Goal: Task Accomplishment & Management: Manage account settings

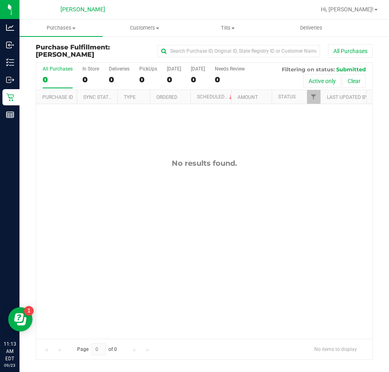
click at [319, 268] on div "No results found." at bounding box center [204, 248] width 336 height 289
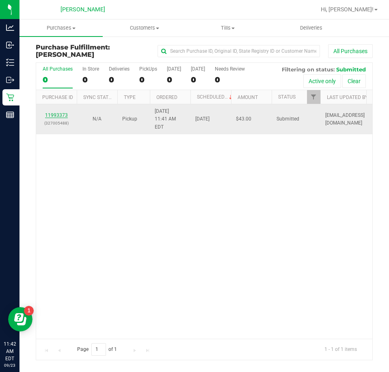
click at [52, 114] on link "11993373" at bounding box center [56, 115] width 23 height 6
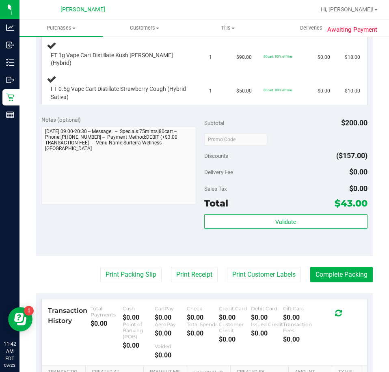
scroll to position [250, 0]
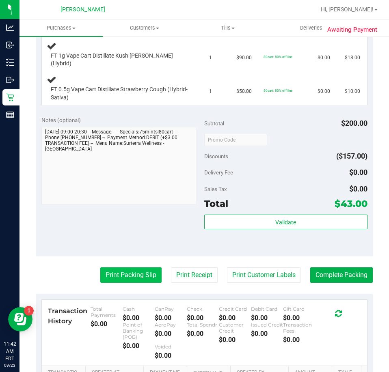
click at [131, 273] on button "Print Packing Slip" at bounding box center [130, 274] width 61 height 15
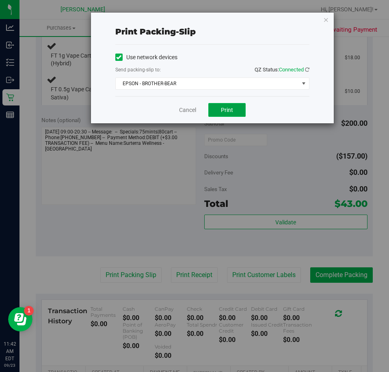
click at [240, 107] on button "Print" at bounding box center [226, 110] width 37 height 14
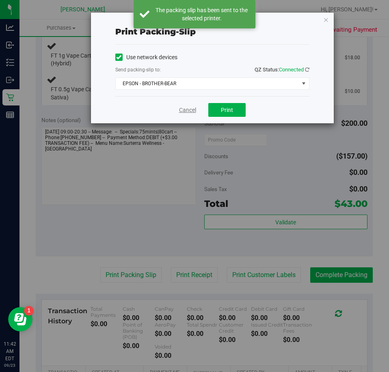
click at [185, 112] on link "Cancel" at bounding box center [187, 110] width 17 height 9
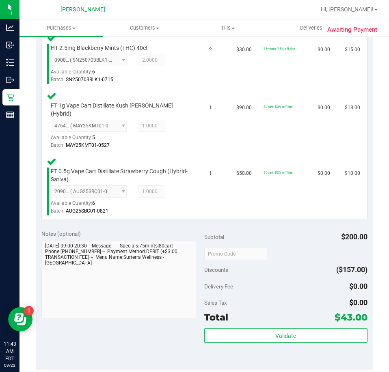
scroll to position [293, 0]
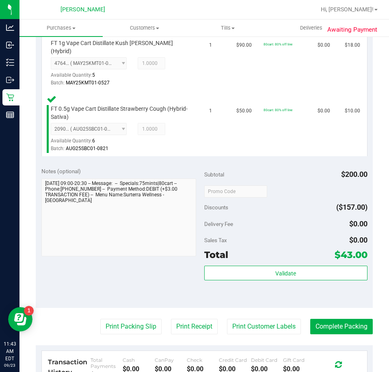
click at [286, 280] on div "Validate" at bounding box center [285, 284] width 163 height 37
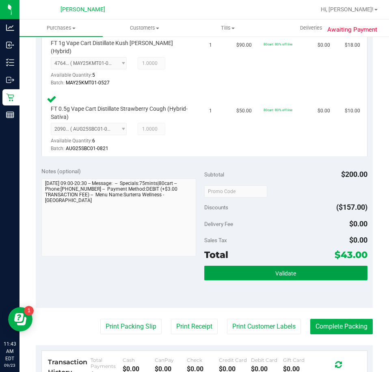
click at [269, 266] on button "Validate" at bounding box center [285, 273] width 163 height 15
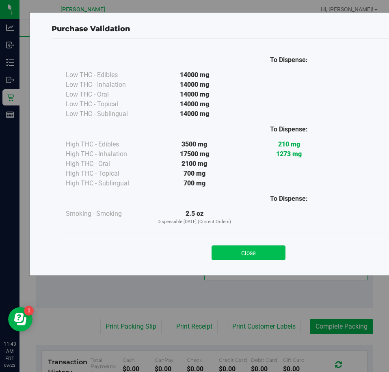
click at [248, 251] on button "Close" at bounding box center [248, 252] width 74 height 15
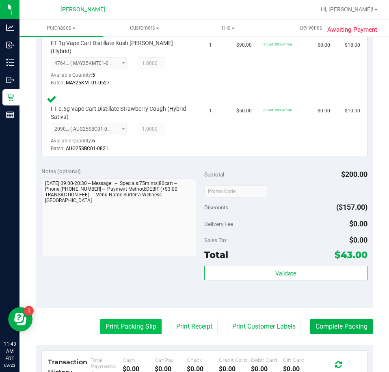
click at [133, 321] on button "Print Packing Slip" at bounding box center [130, 326] width 61 height 15
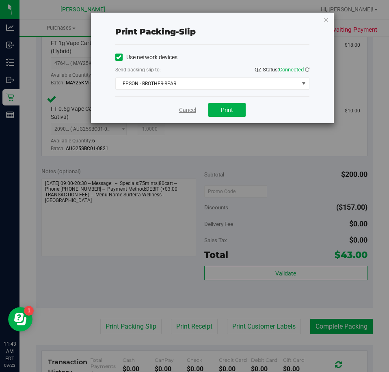
click at [184, 108] on link "Cancel" at bounding box center [187, 110] width 17 height 9
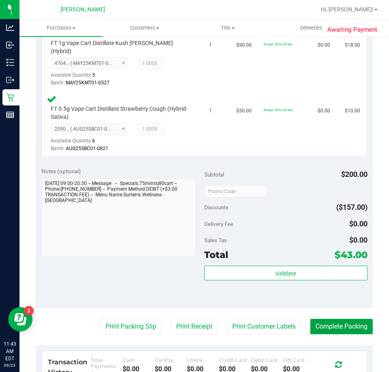
click at [332, 323] on button "Complete Packing" at bounding box center [341, 326] width 62 height 15
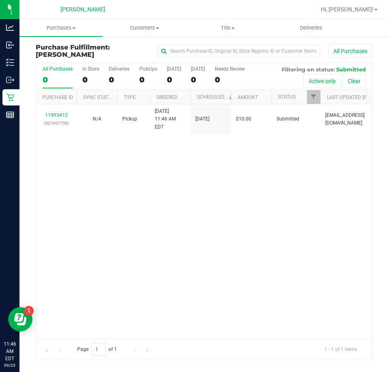
click at [51, 112] on link "11993412" at bounding box center [56, 115] width 23 height 6
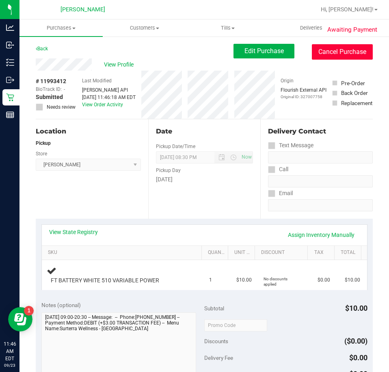
click at [338, 54] on button "Cancel Purchase" at bounding box center [342, 51] width 61 height 15
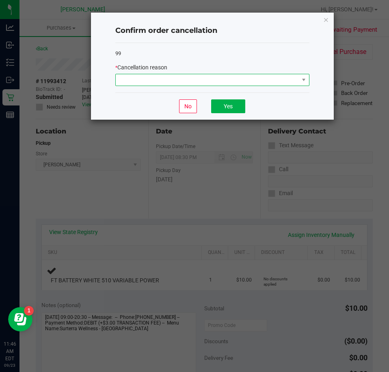
click at [244, 84] on span at bounding box center [207, 79] width 183 height 11
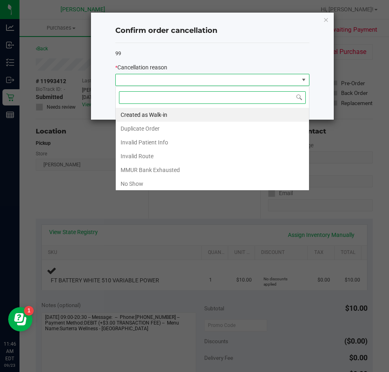
scroll to position [12, 194]
click at [181, 184] on li "No Show" at bounding box center [212, 184] width 193 height 14
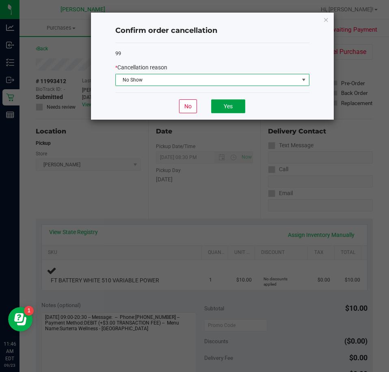
click at [239, 107] on button "Yes" at bounding box center [228, 106] width 34 height 14
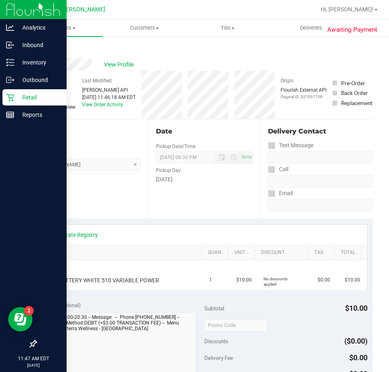
click at [3, 99] on div "Retail" at bounding box center [34, 97] width 64 height 16
